Goal: Transaction & Acquisition: Purchase product/service

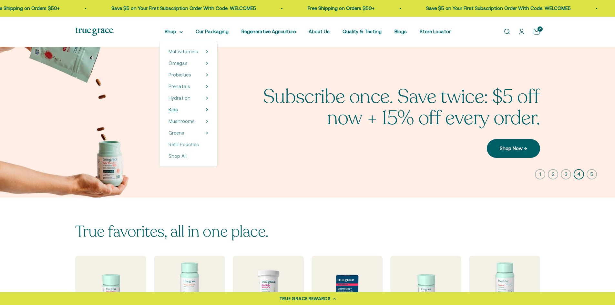
click at [184, 109] on summary "Kids" at bounding box center [188, 110] width 40 height 8
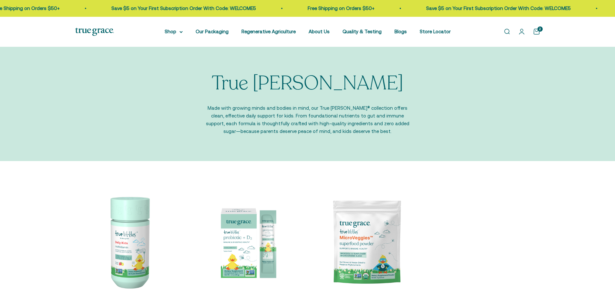
click at [237, 106] on p "Made with growing minds and bodies in mind, our True Littles® collection offers…" at bounding box center [308, 119] width 210 height 31
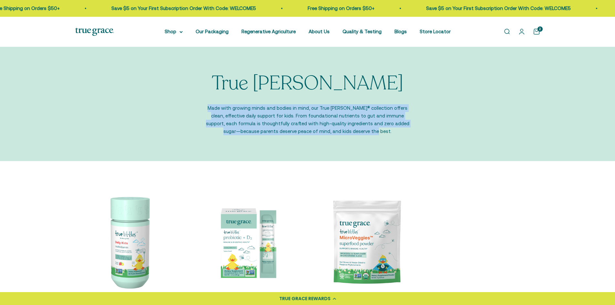
drag, startPoint x: 207, startPoint y: 107, endPoint x: 385, endPoint y: 128, distance: 179.0
click at [385, 128] on p "Made with growing minds and bodies in mind, our True Littles® collection offers…" at bounding box center [308, 119] width 210 height 31
copy p "Made with growing minds and bodies in mind, our True Littles® collection offers…"
